Goal: Use online tool/utility: Utilize a website feature to perform a specific function

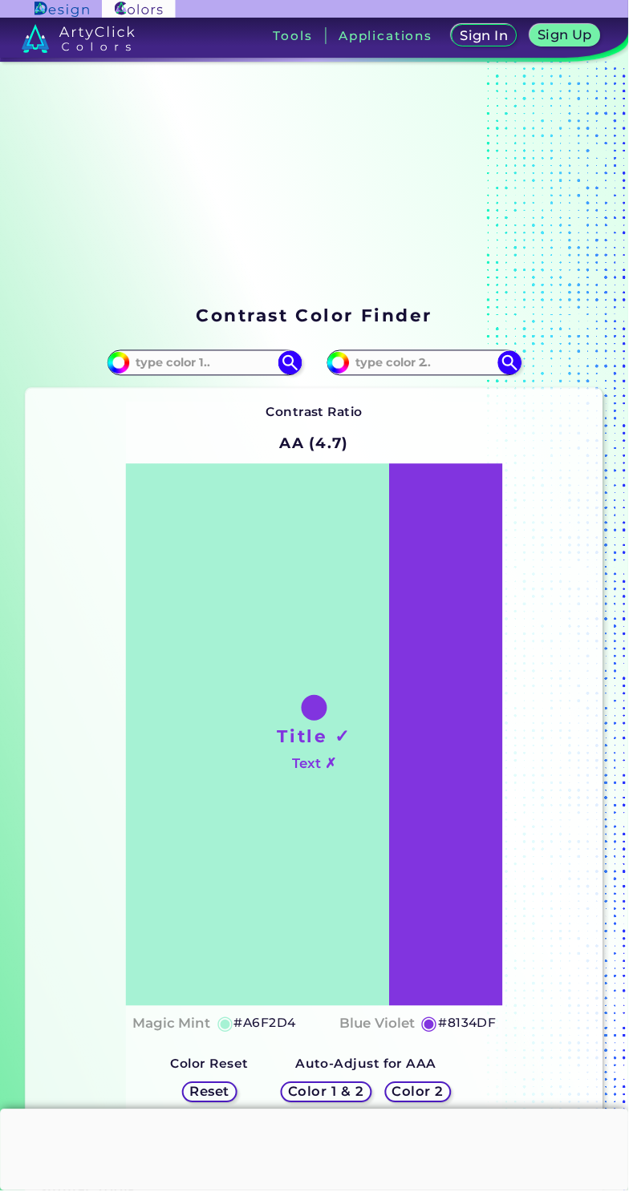
click at [301, 30] on h3 "Tools" at bounding box center [292, 36] width 39 height 12
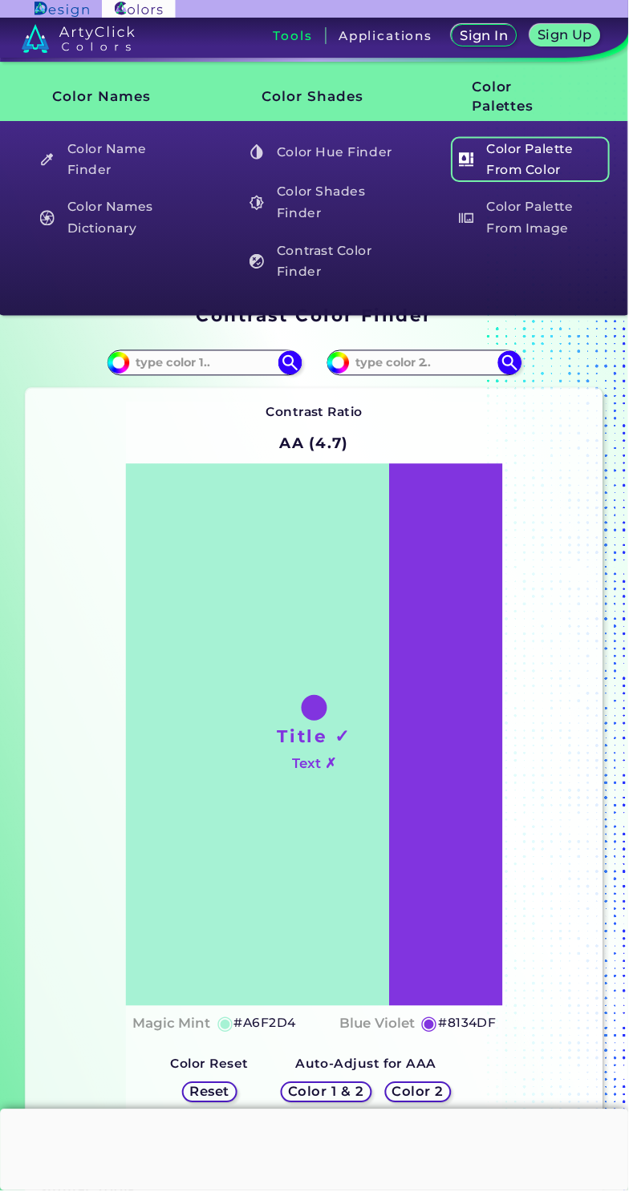
click at [569, 153] on h5 "Color Palette From Color" at bounding box center [530, 159] width 159 height 46
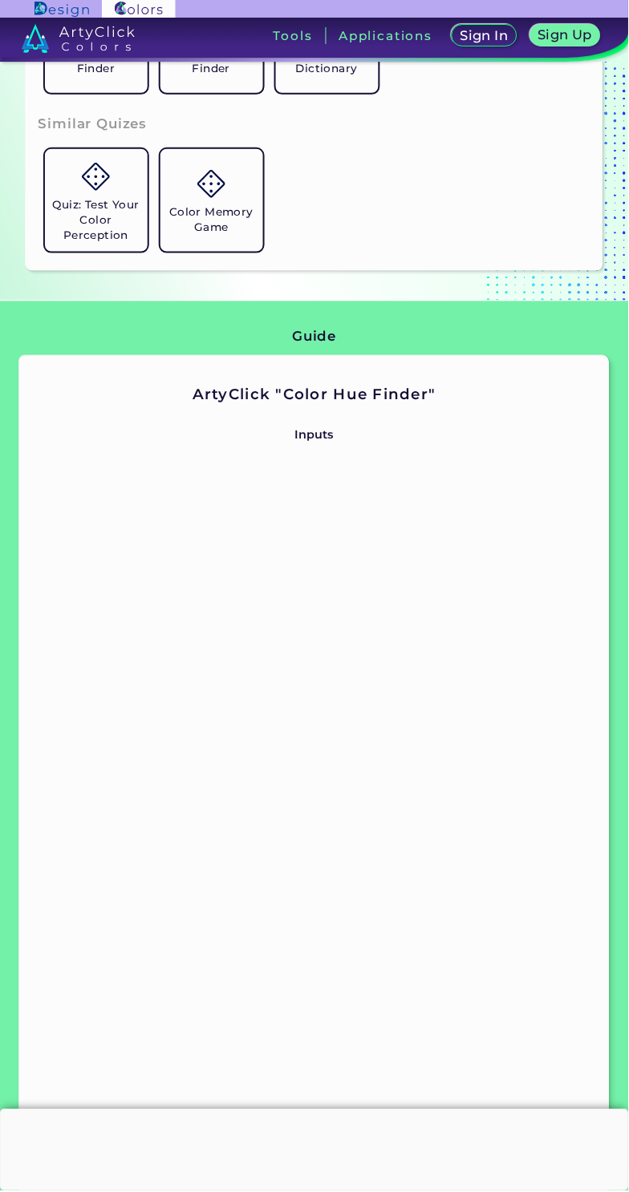
scroll to position [1074, 0]
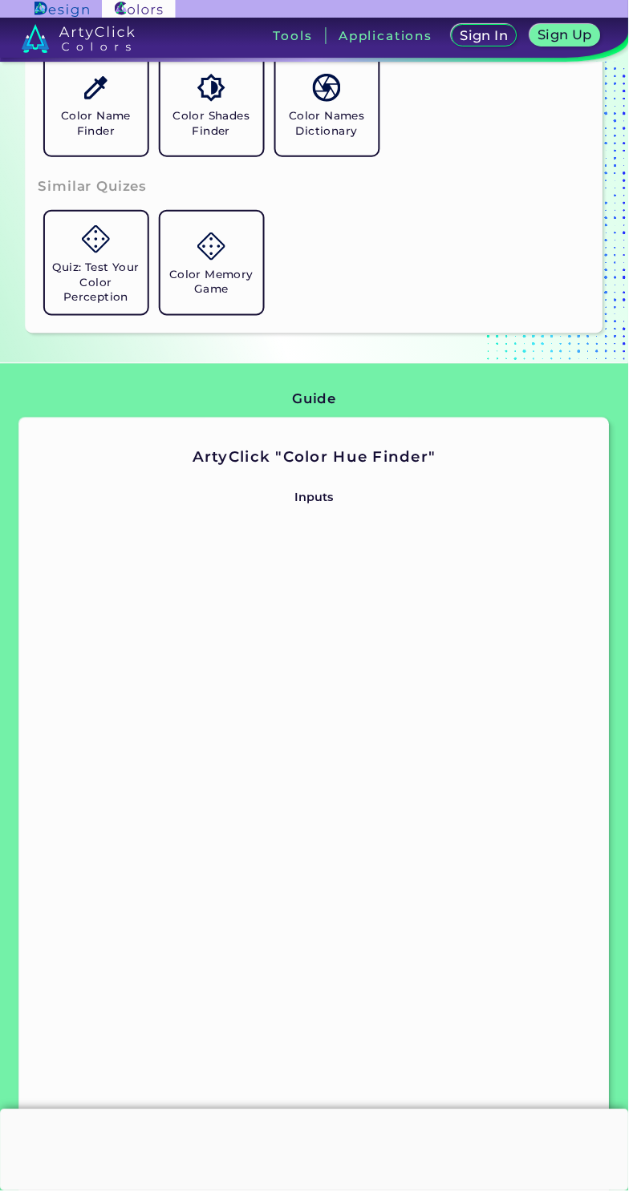
click at [286, 34] on h3 "Tools" at bounding box center [292, 36] width 39 height 12
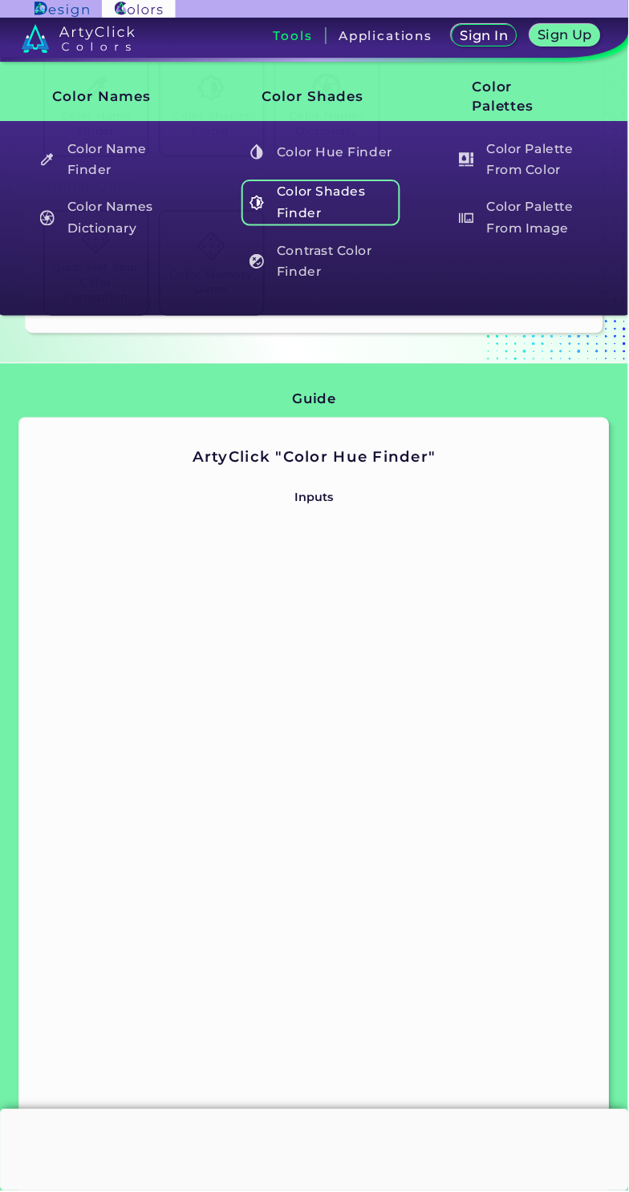
click at [327, 194] on h5 "Color Shades Finder" at bounding box center [320, 203] width 159 height 46
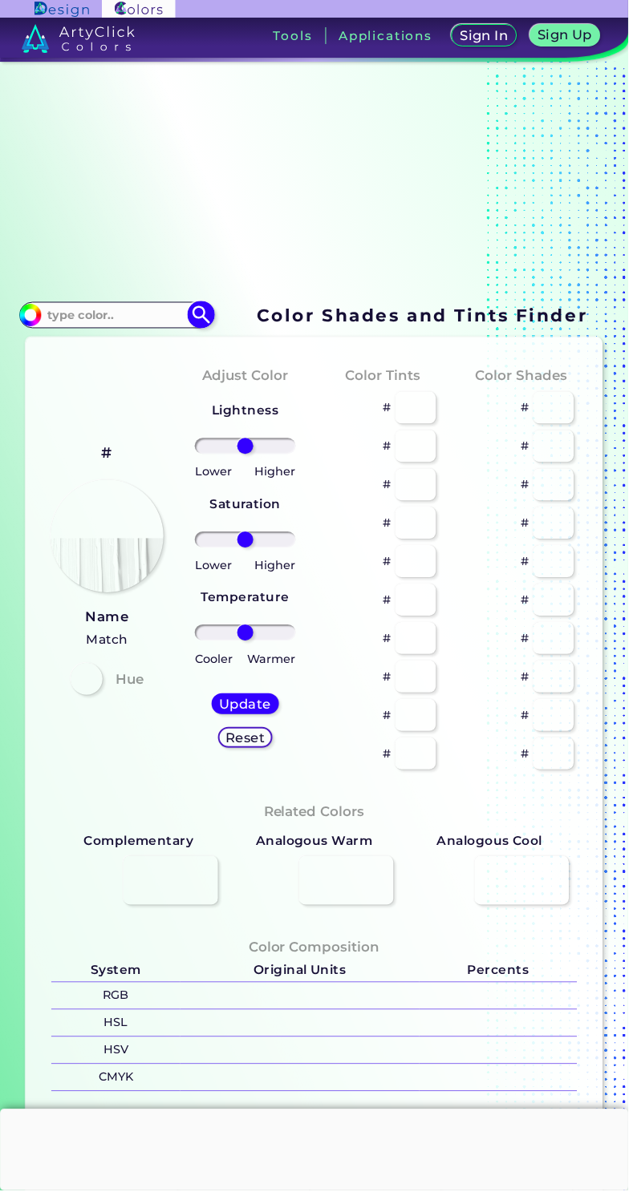
click at [132, 326] on input at bounding box center [116, 316] width 149 height 22
type input "29AB87"
click at [207, 330] on img at bounding box center [202, 316] width 28 height 28
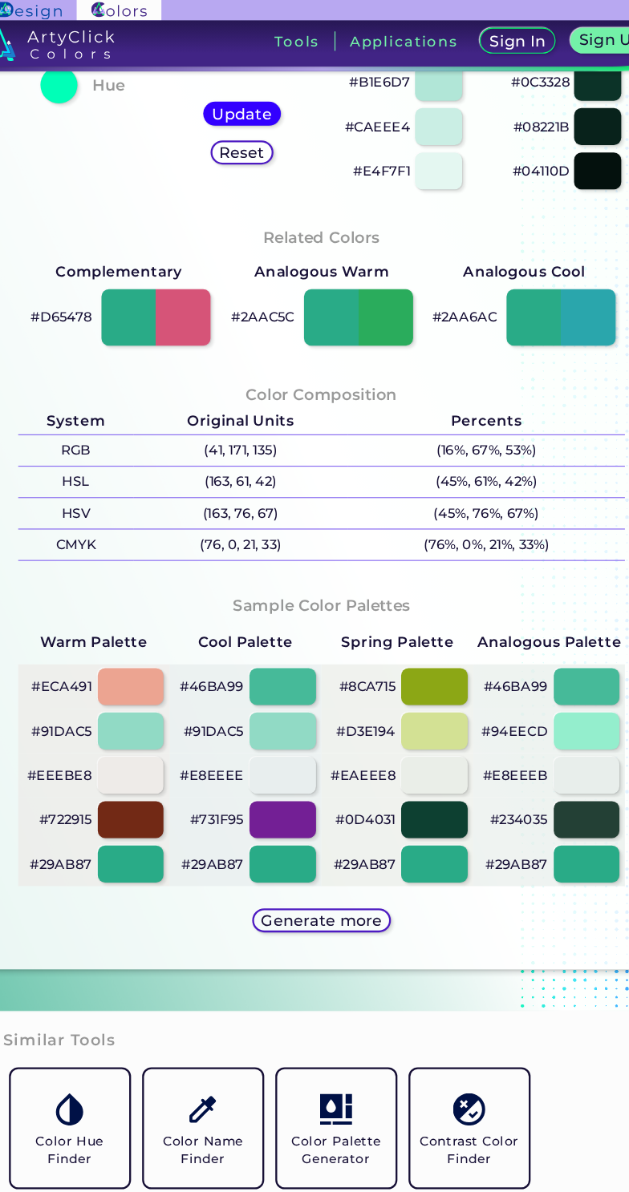
scroll to position [591, 0]
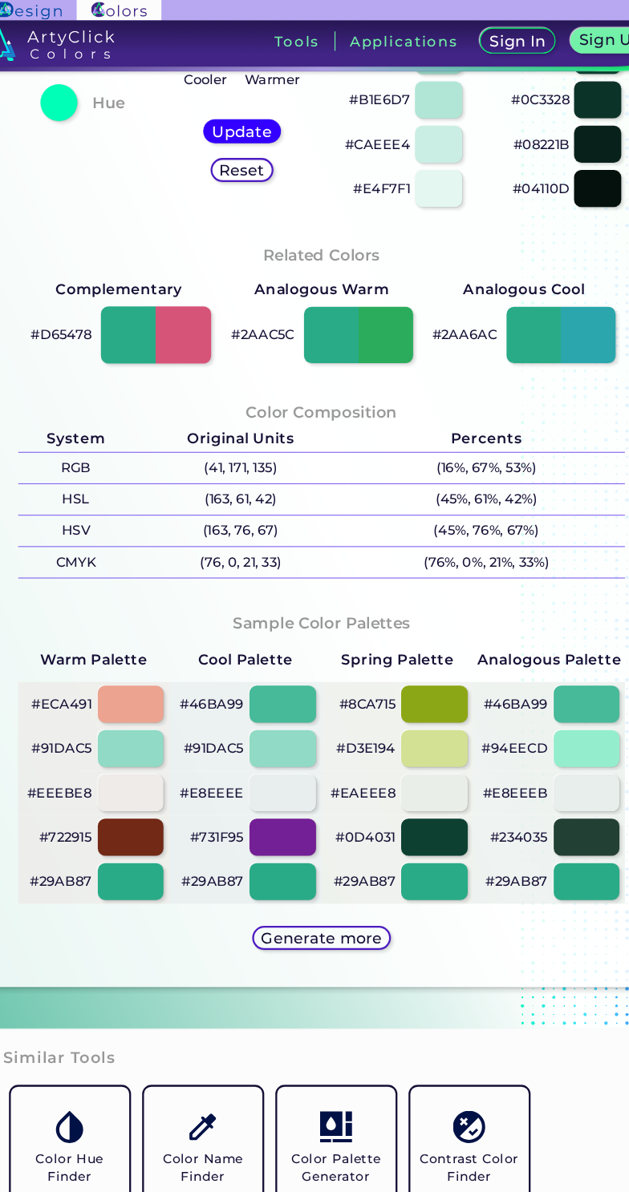
click at [204, 315] on div at bounding box center [170, 290] width 95 height 50
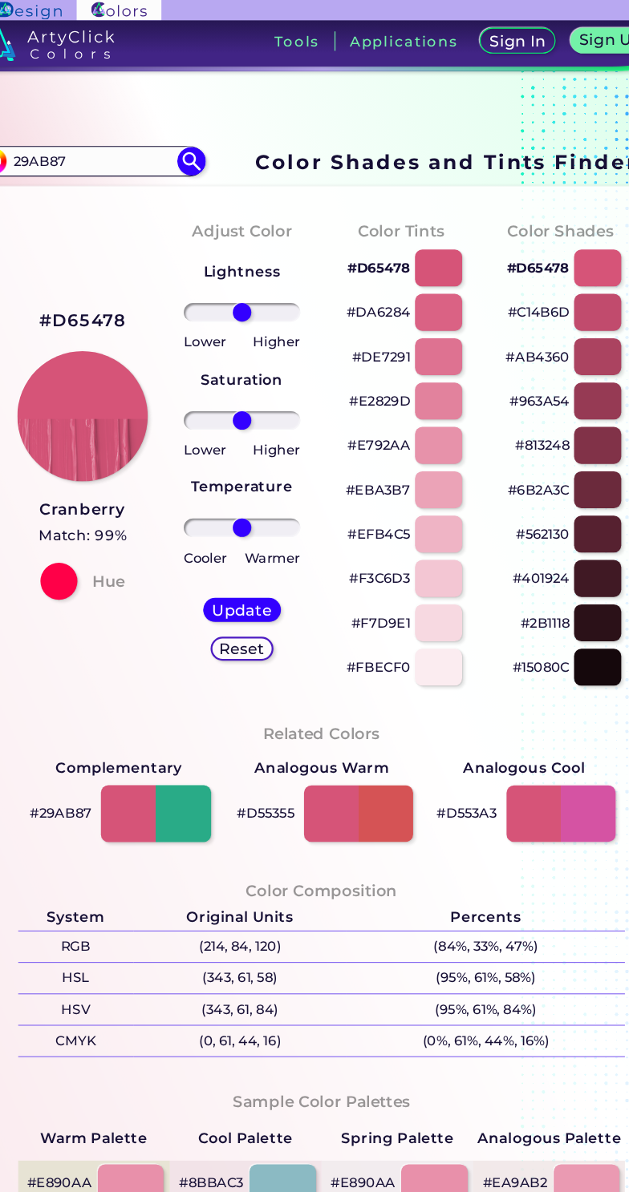
scroll to position [175, 0]
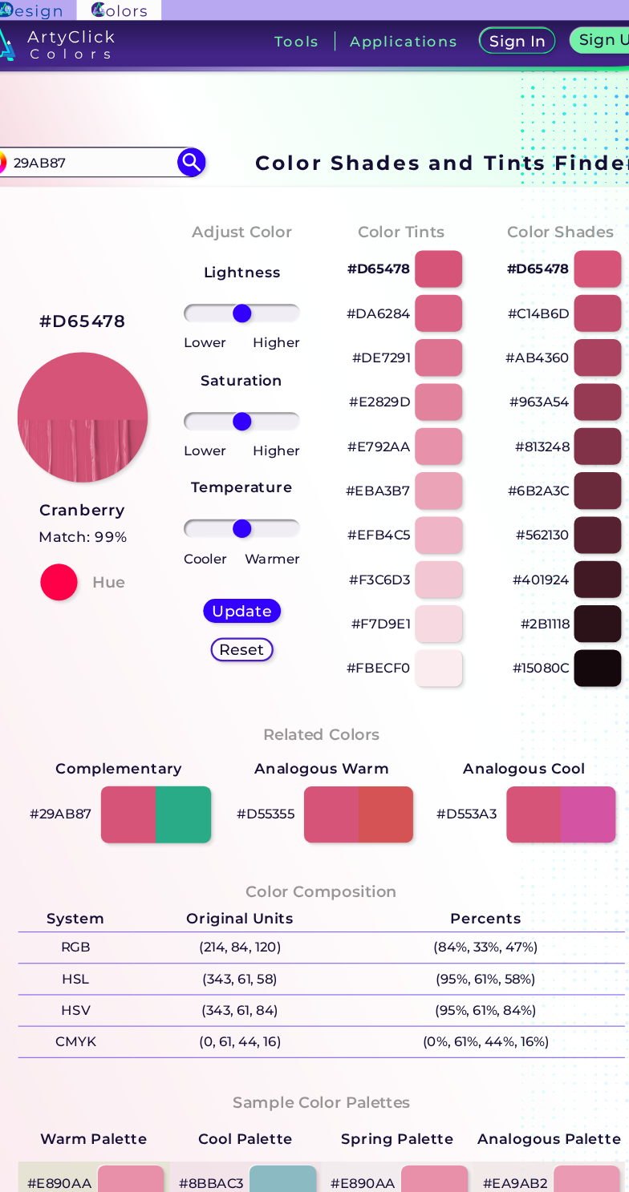
click at [197, 713] on div at bounding box center [170, 707] width 95 height 50
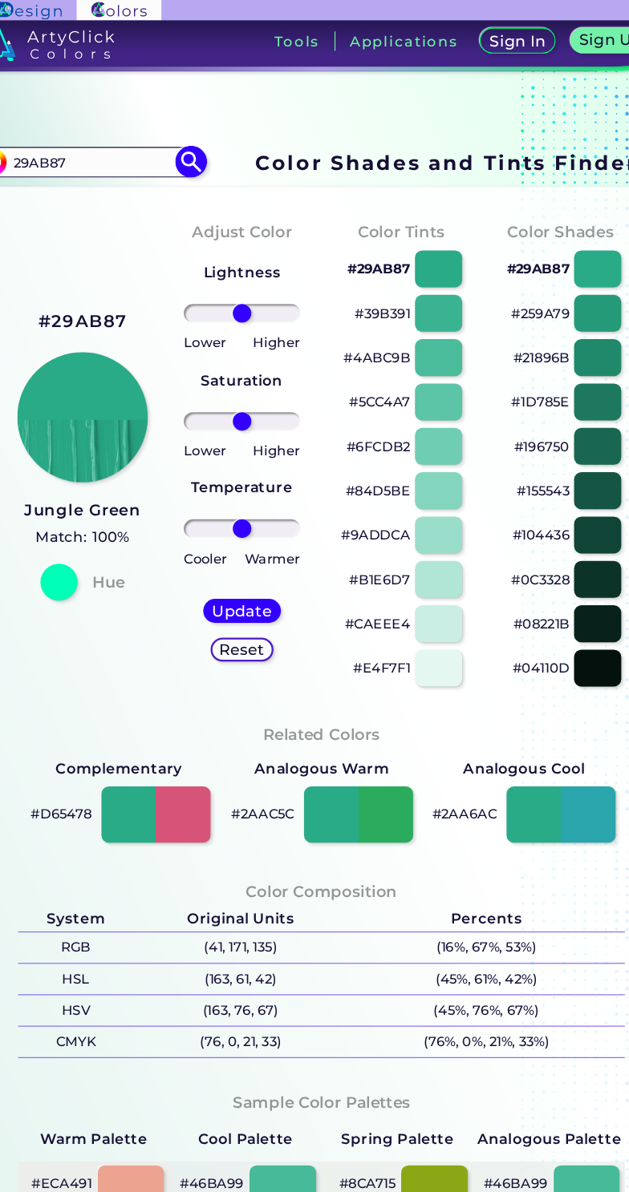
click at [206, 155] on img at bounding box center [202, 141] width 28 height 28
type input "#000000"
type input "53"
type input "100"
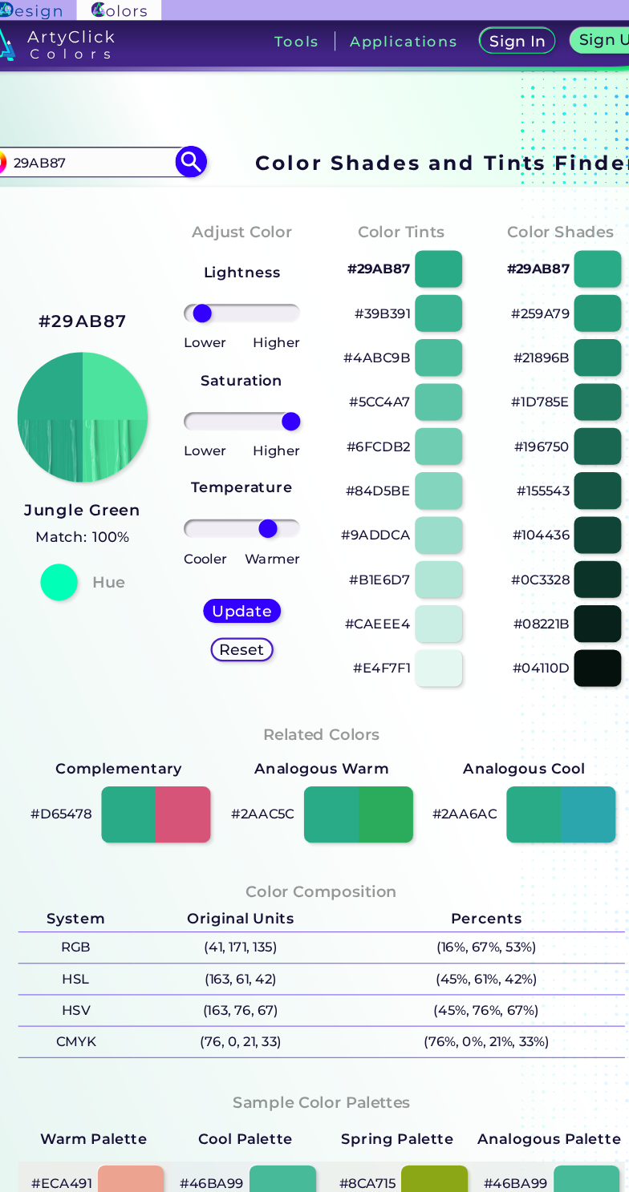
type input "-80"
type input "-51"
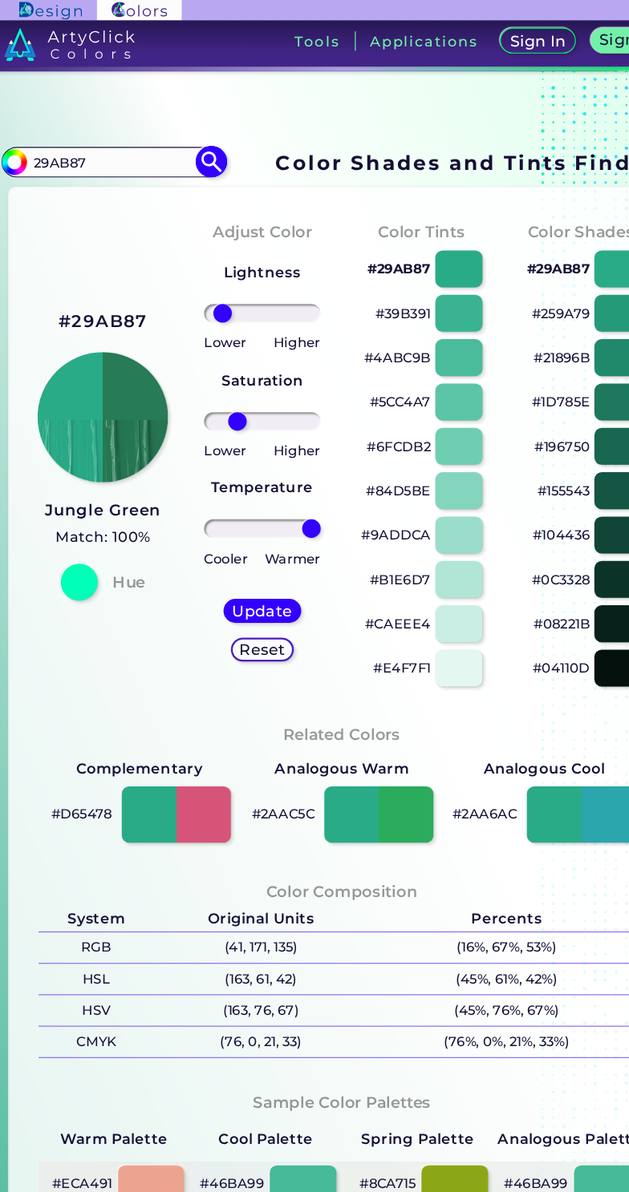
type input "100"
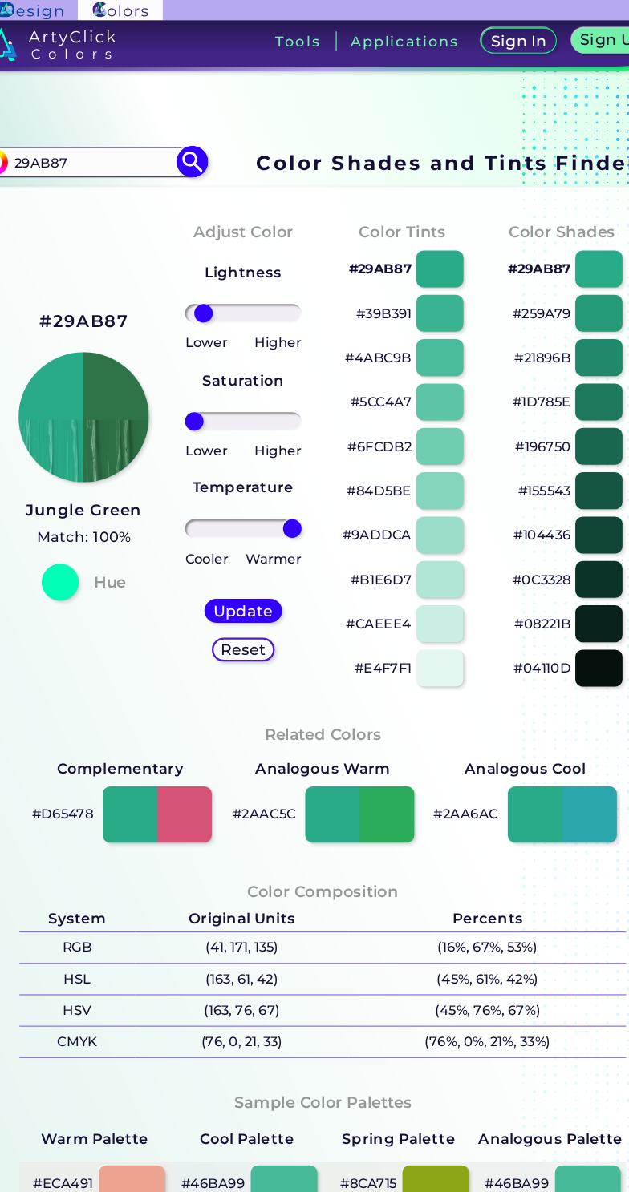
type input "-100"
click at [142, 378] on img at bounding box center [107, 362] width 115 height 115
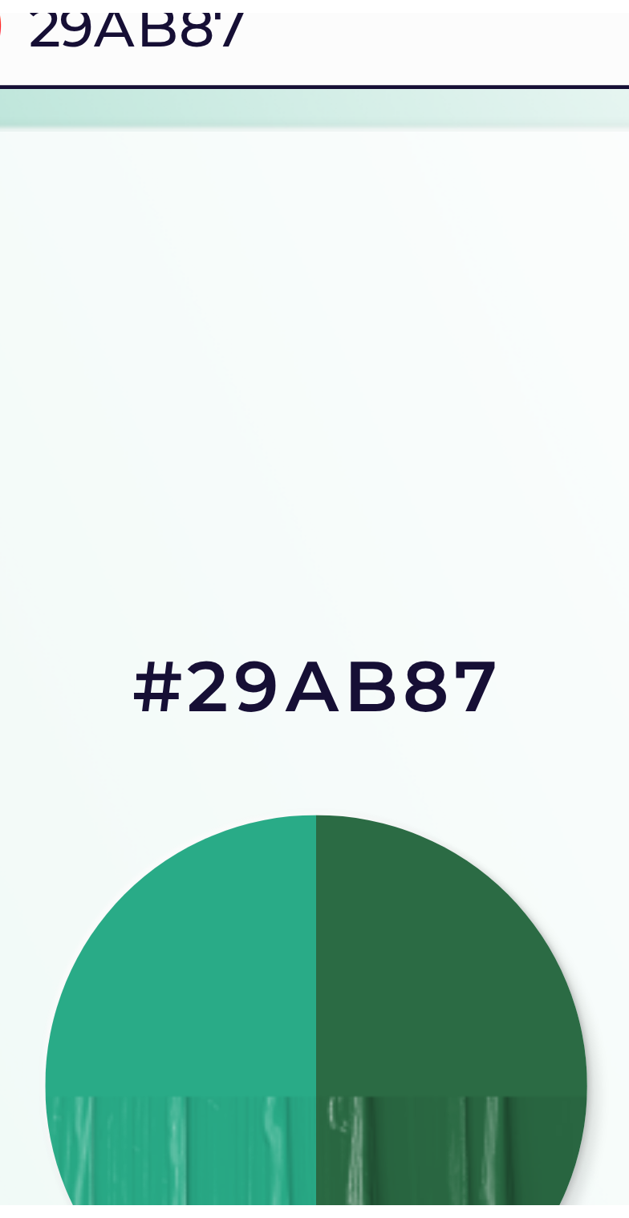
scroll to position [42, 0]
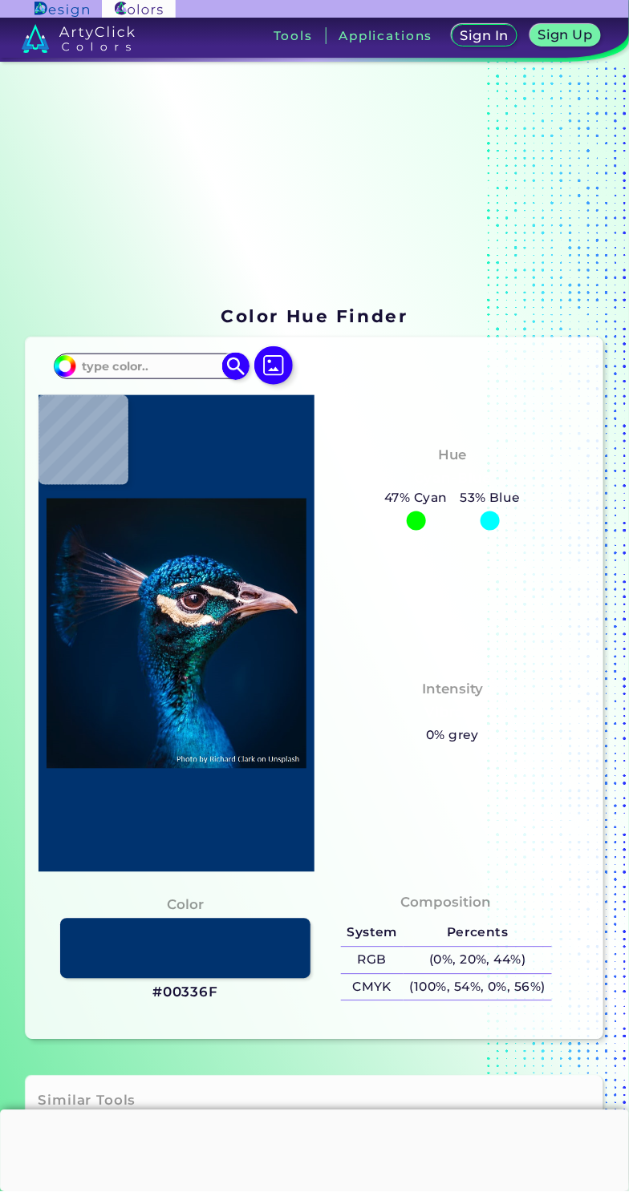
click at [160, 377] on input at bounding box center [150, 366] width 149 height 22
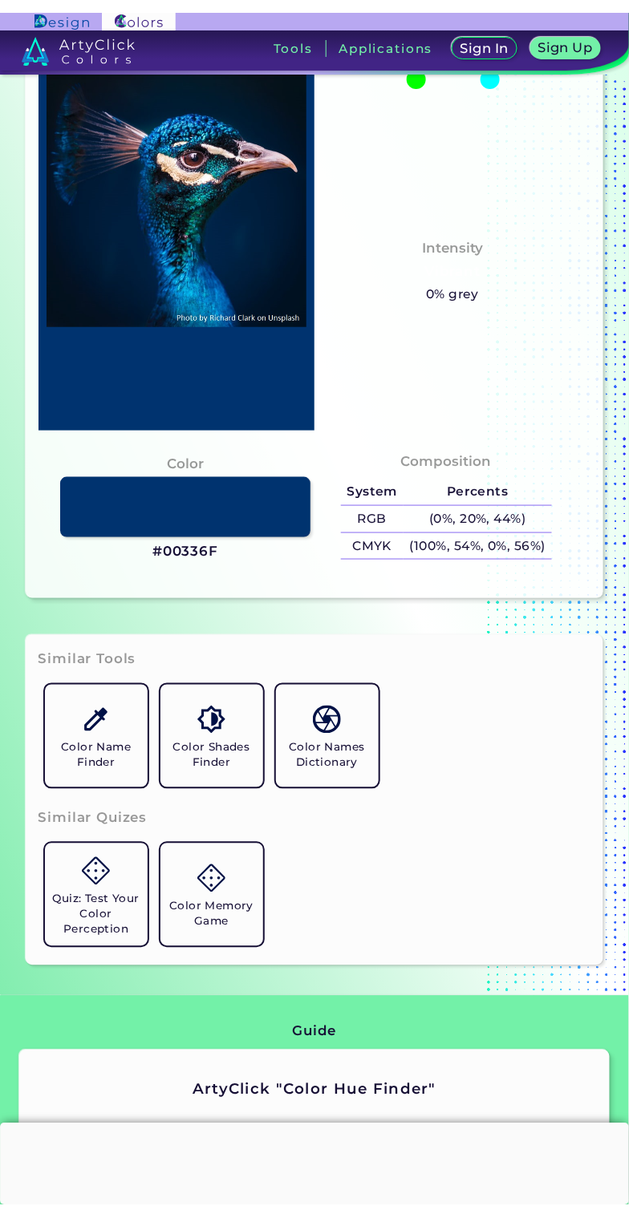
scroll to position [759, 0]
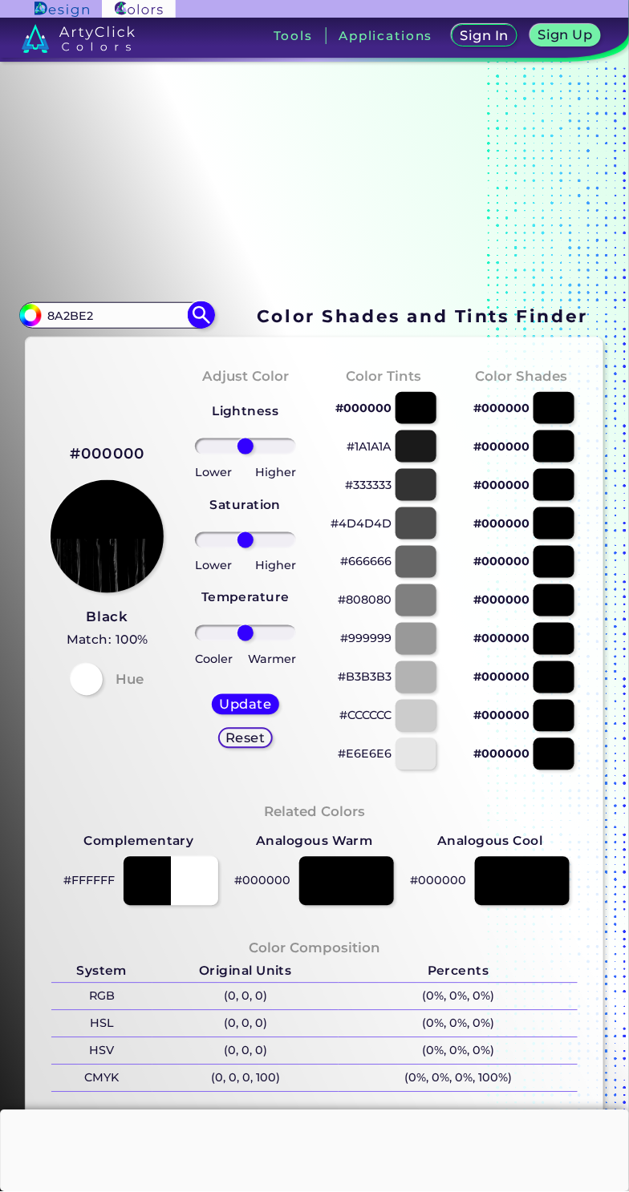
click at [134, 326] on input "8A2BE2" at bounding box center [116, 316] width 149 height 22
type input "#8A2BE2"
click at [204, 330] on img at bounding box center [202, 316] width 28 height 28
type input "#8a2be2"
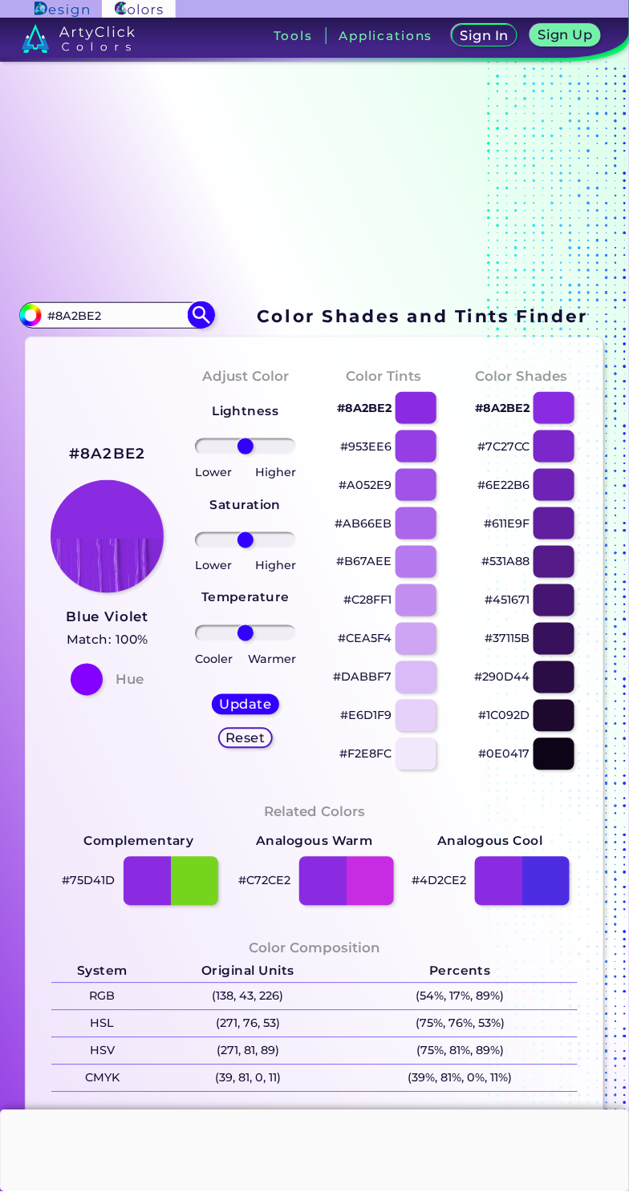
click at [164, 326] on input "#8A2BE2" at bounding box center [116, 316] width 149 height 22
